Goal: Navigation & Orientation: Find specific page/section

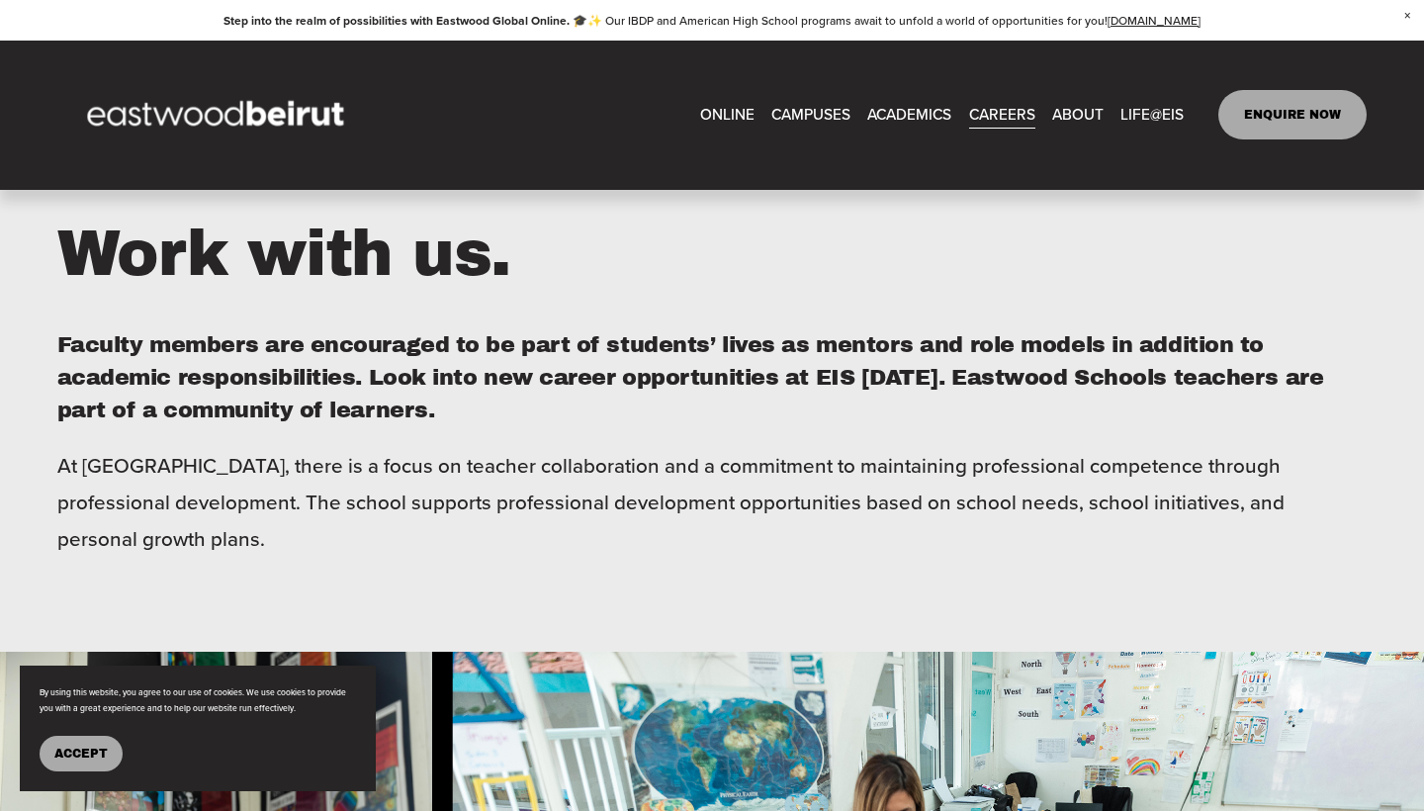
scroll to position [513, 0]
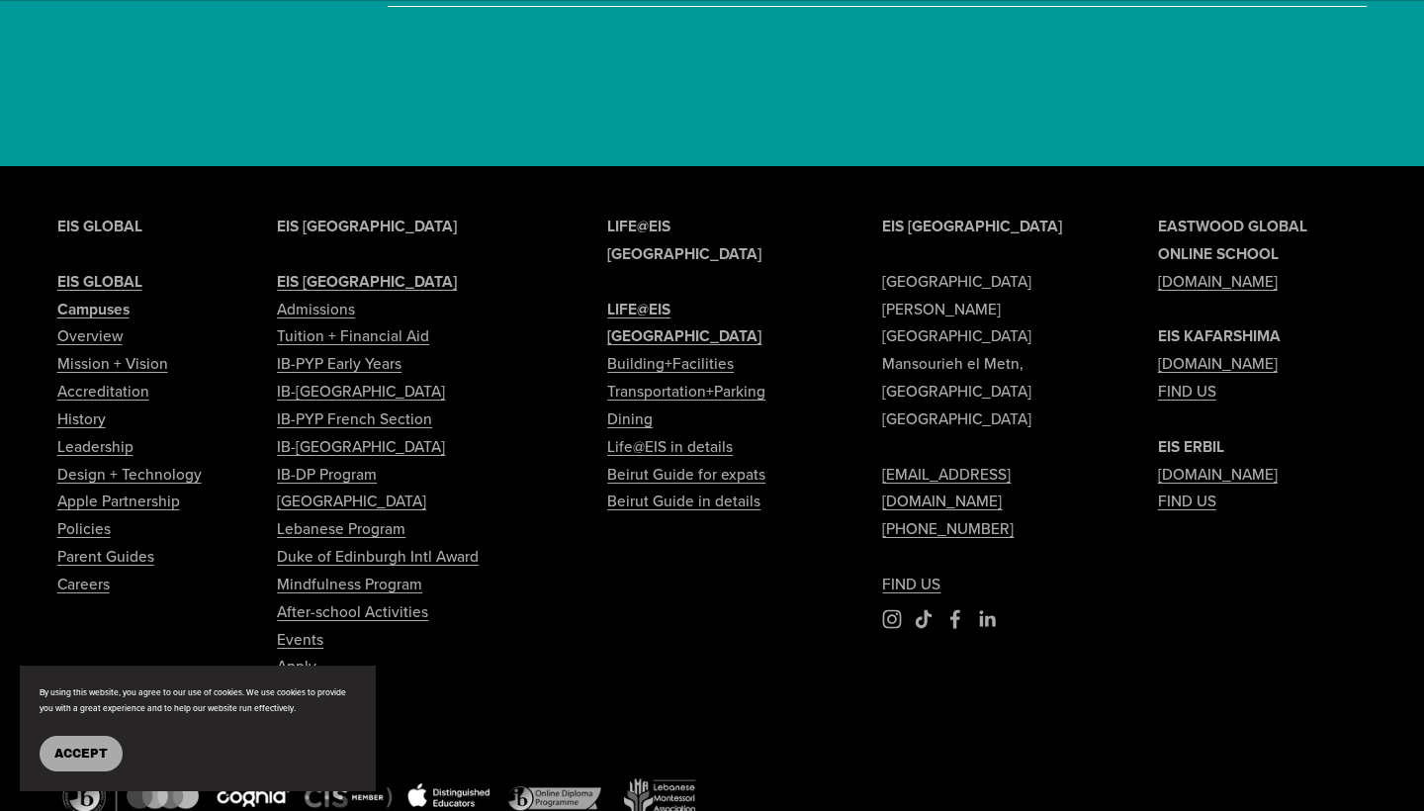
scroll to position [6095, 0]
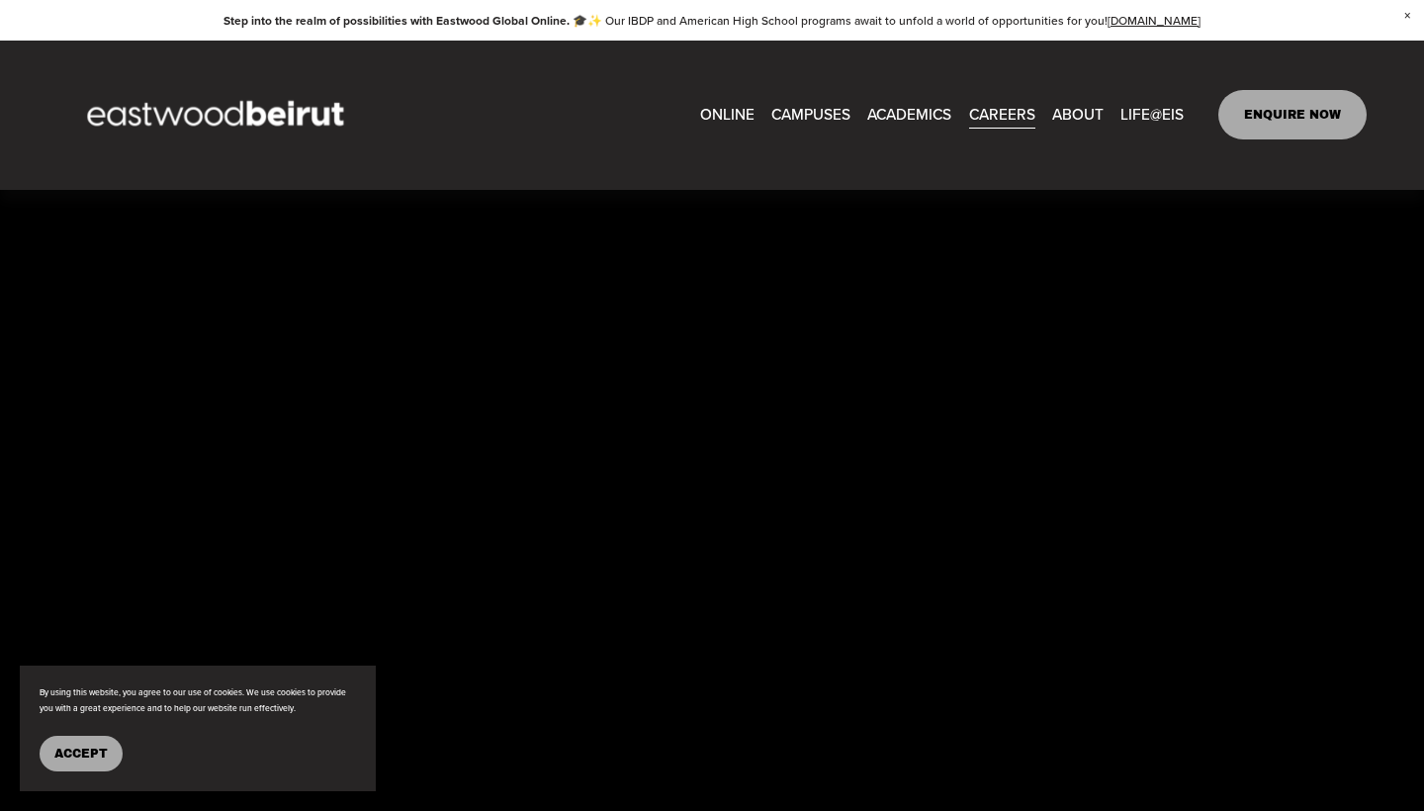
scroll to position [3193, 0]
